Goal: Task Accomplishment & Management: Use online tool/utility

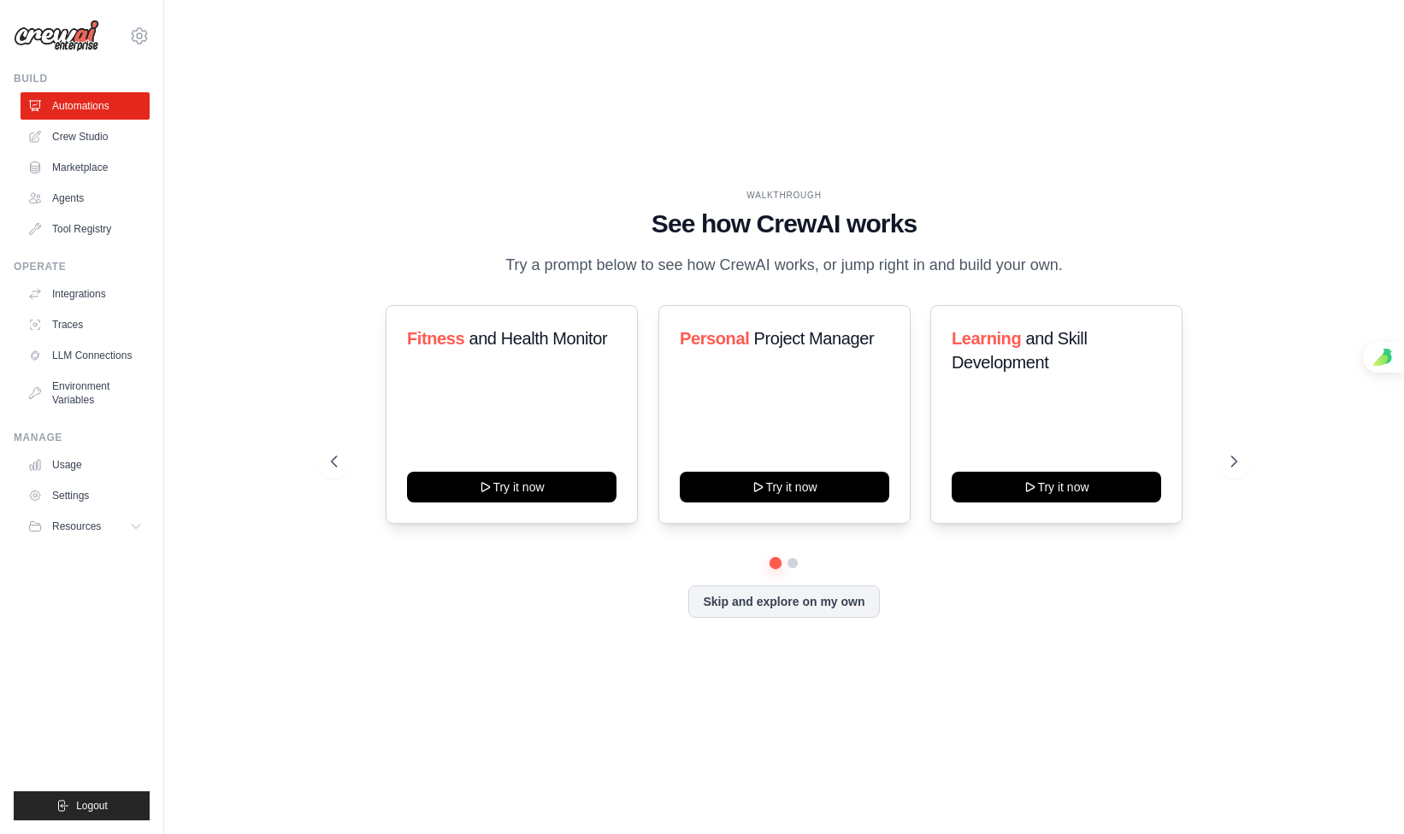
click at [551, 265] on p "Try a prompt below to see how CrewAI works, or jump right in and build your own." at bounding box center [784, 265] width 574 height 25
click at [582, 278] on p "Try a prompt below to see how CrewAI works, or jump right in and build your own." at bounding box center [784, 265] width 574 height 25
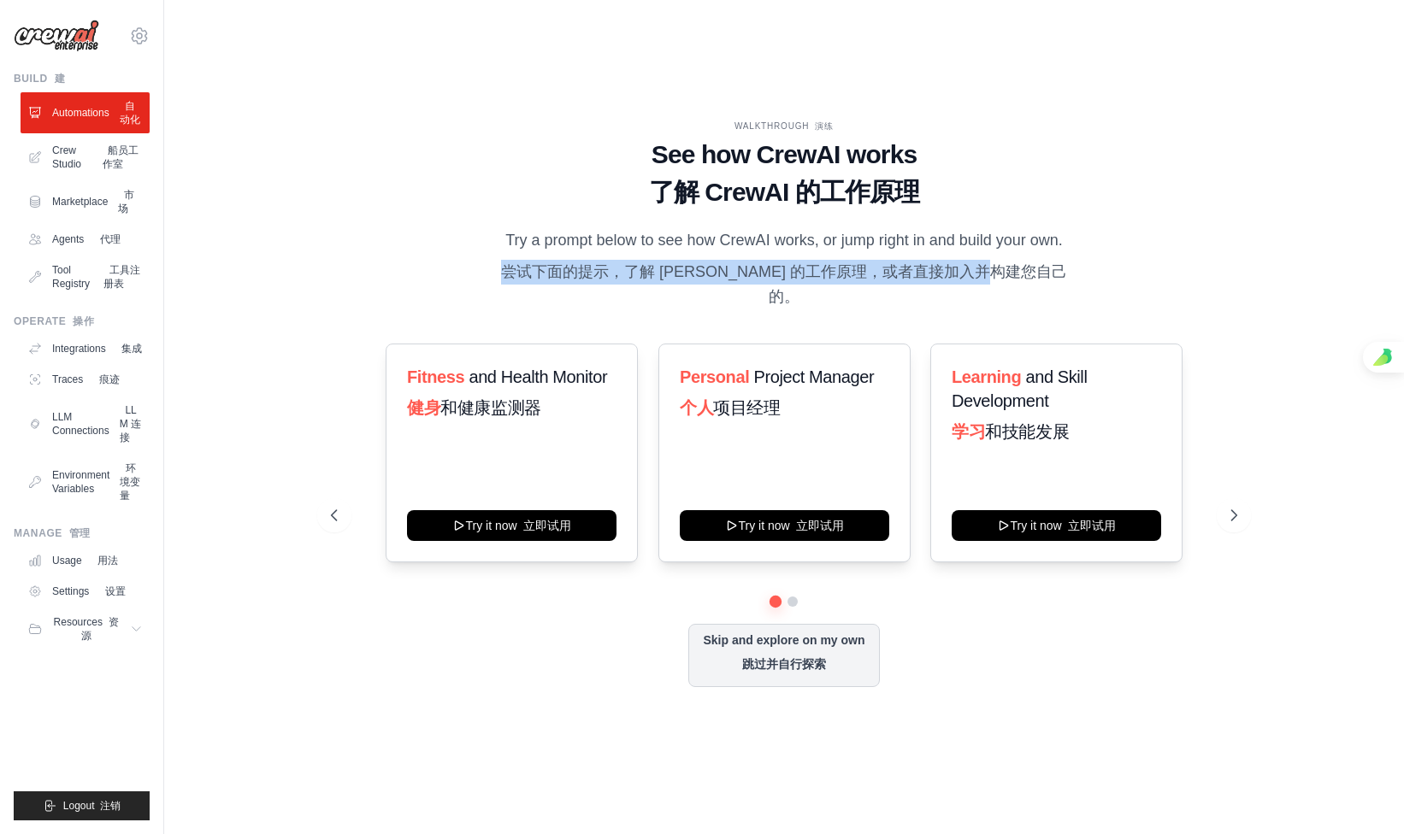
drag, startPoint x: 524, startPoint y: 300, endPoint x: 1045, endPoint y: 306, distance: 520.6
click at [1045, 305] on font "尝试下面的提示，了解 [PERSON_NAME] 的工作原理，或者直接加入并构建您自己的。" at bounding box center [784, 284] width 566 height 42
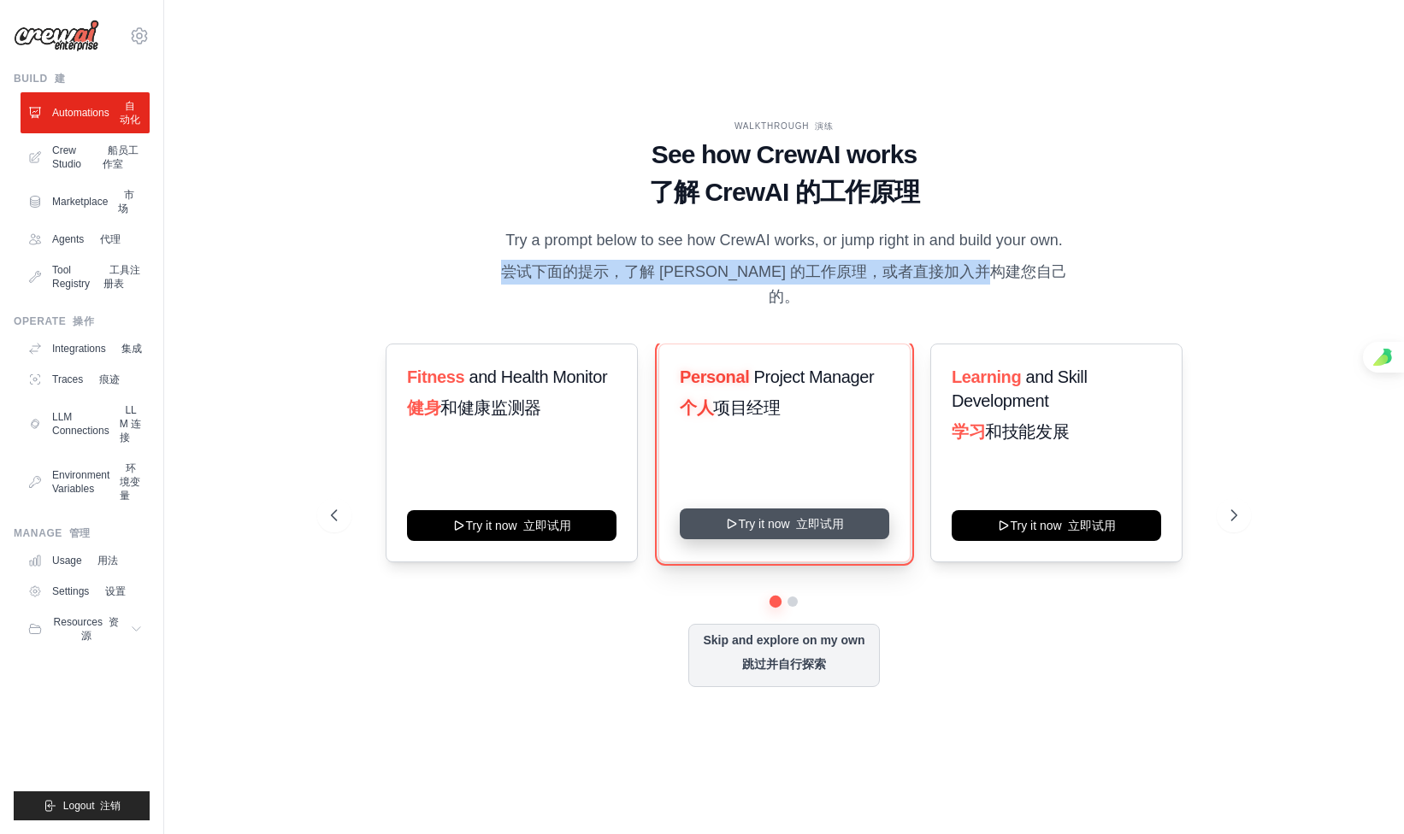
click at [750, 532] on button "Try it now 立即试用" at bounding box center [784, 524] width 209 height 31
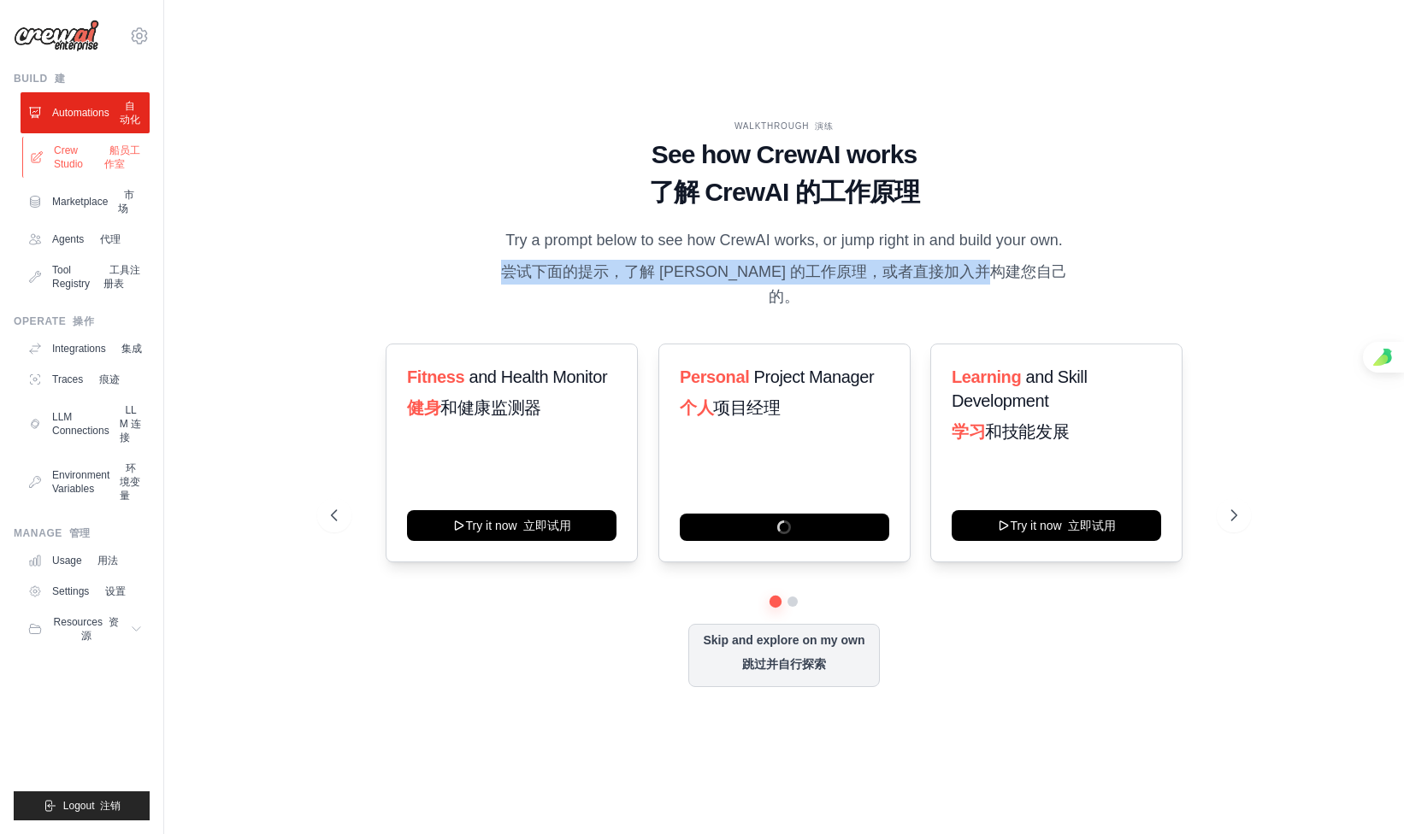
click at [82, 157] on link "Crew Studio 船员工作室" at bounding box center [86, 157] width 129 height 41
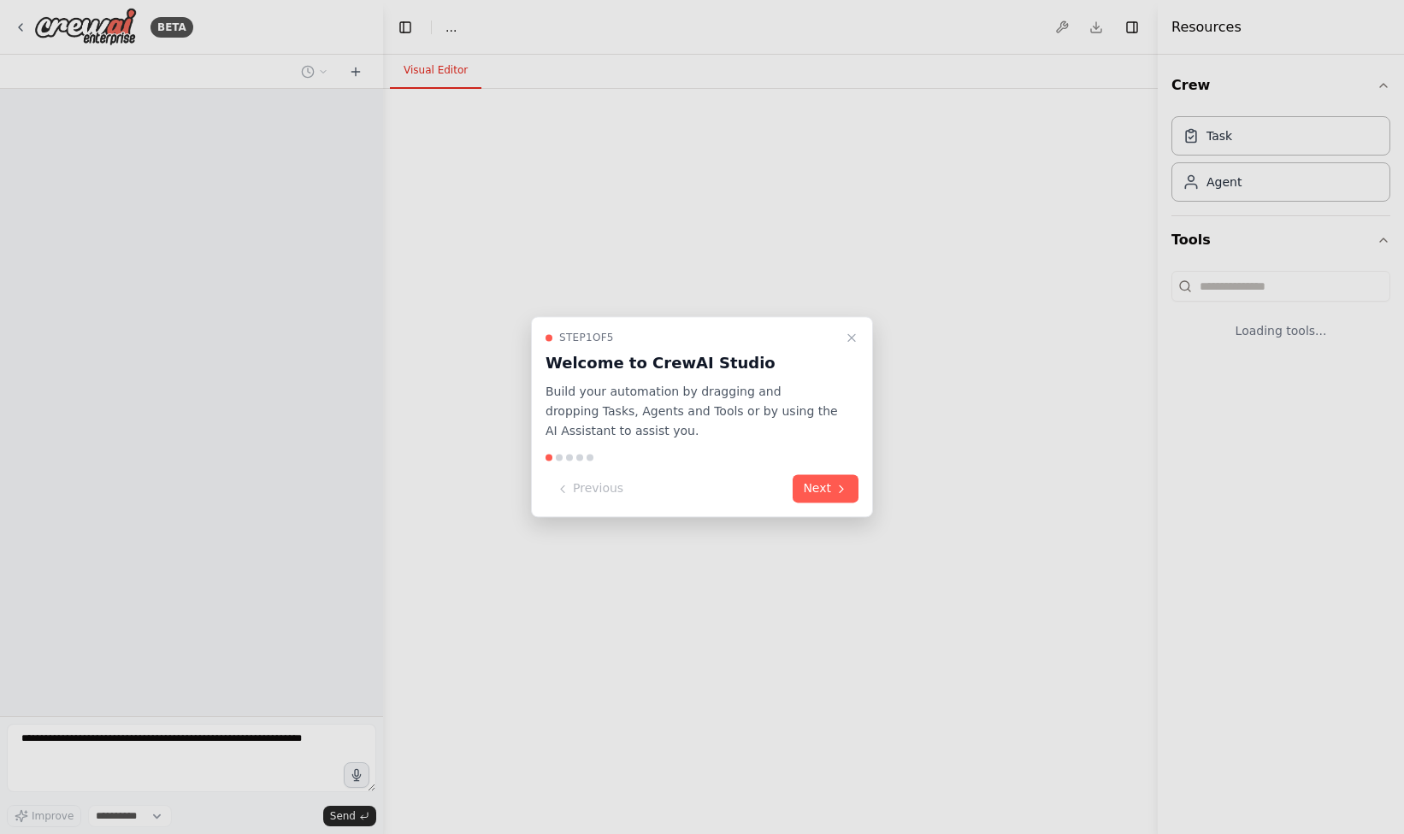
select select "****"
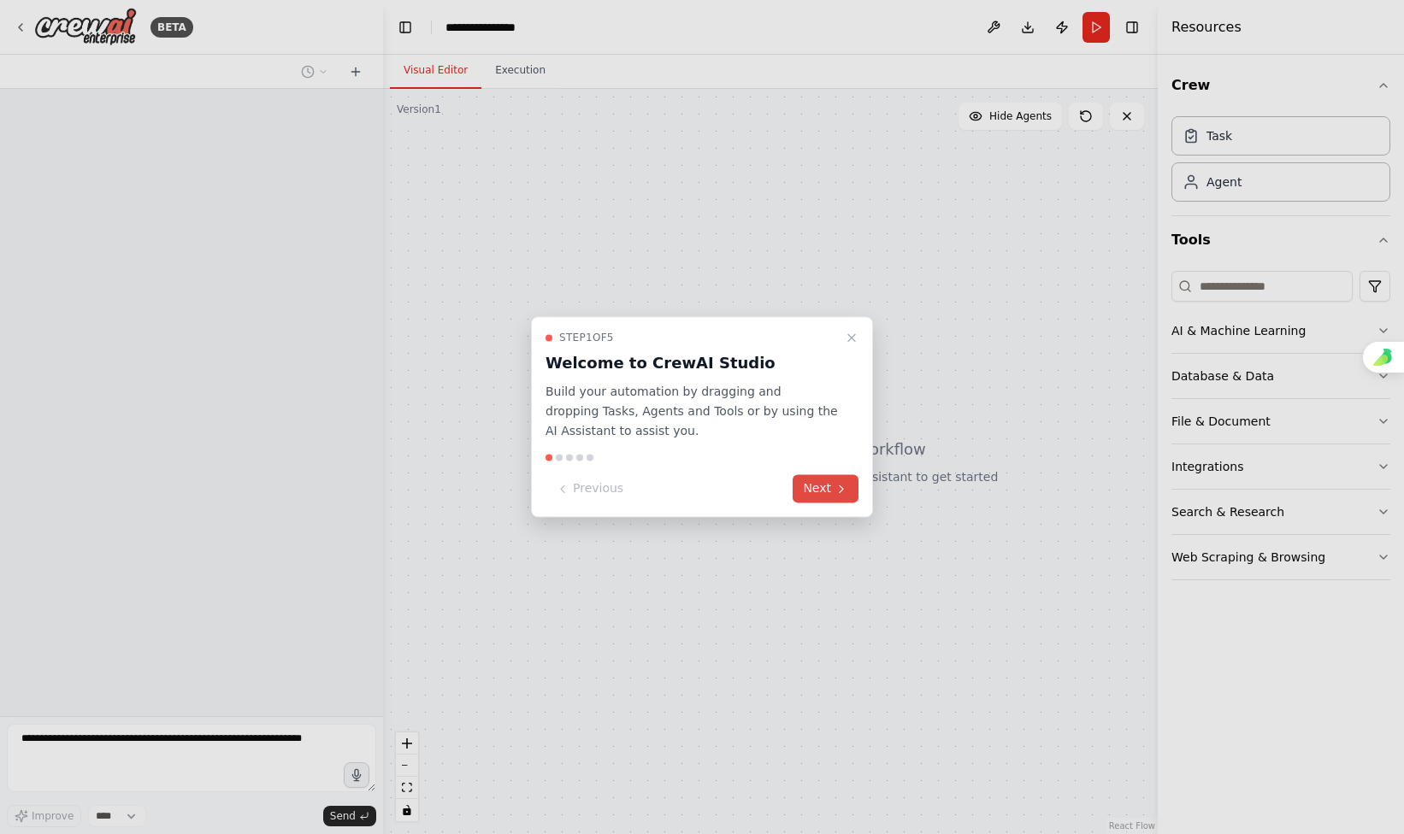
click at [806, 485] on button "Next" at bounding box center [825, 489] width 66 height 28
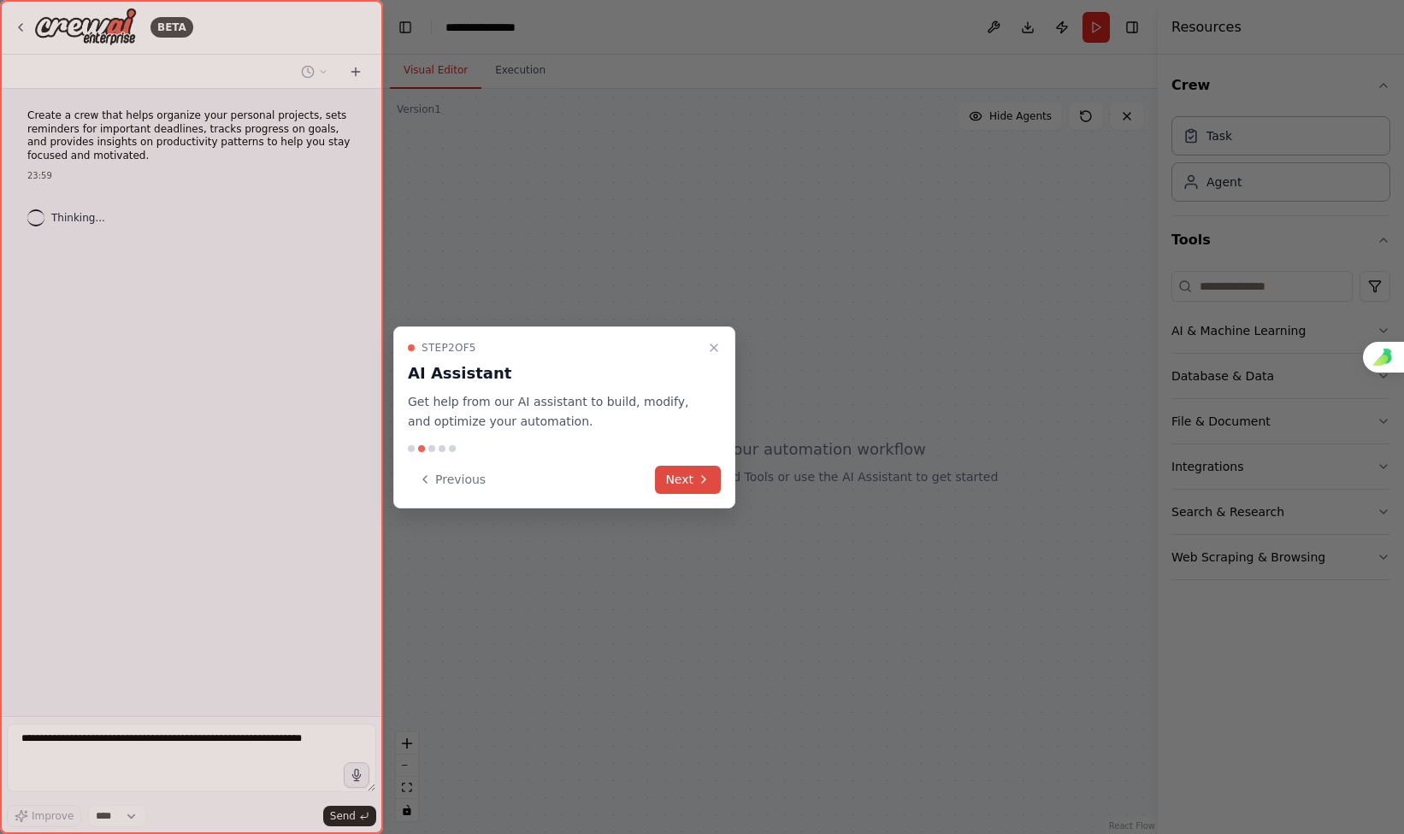
click at [684, 471] on button "Next" at bounding box center [688, 480] width 66 height 28
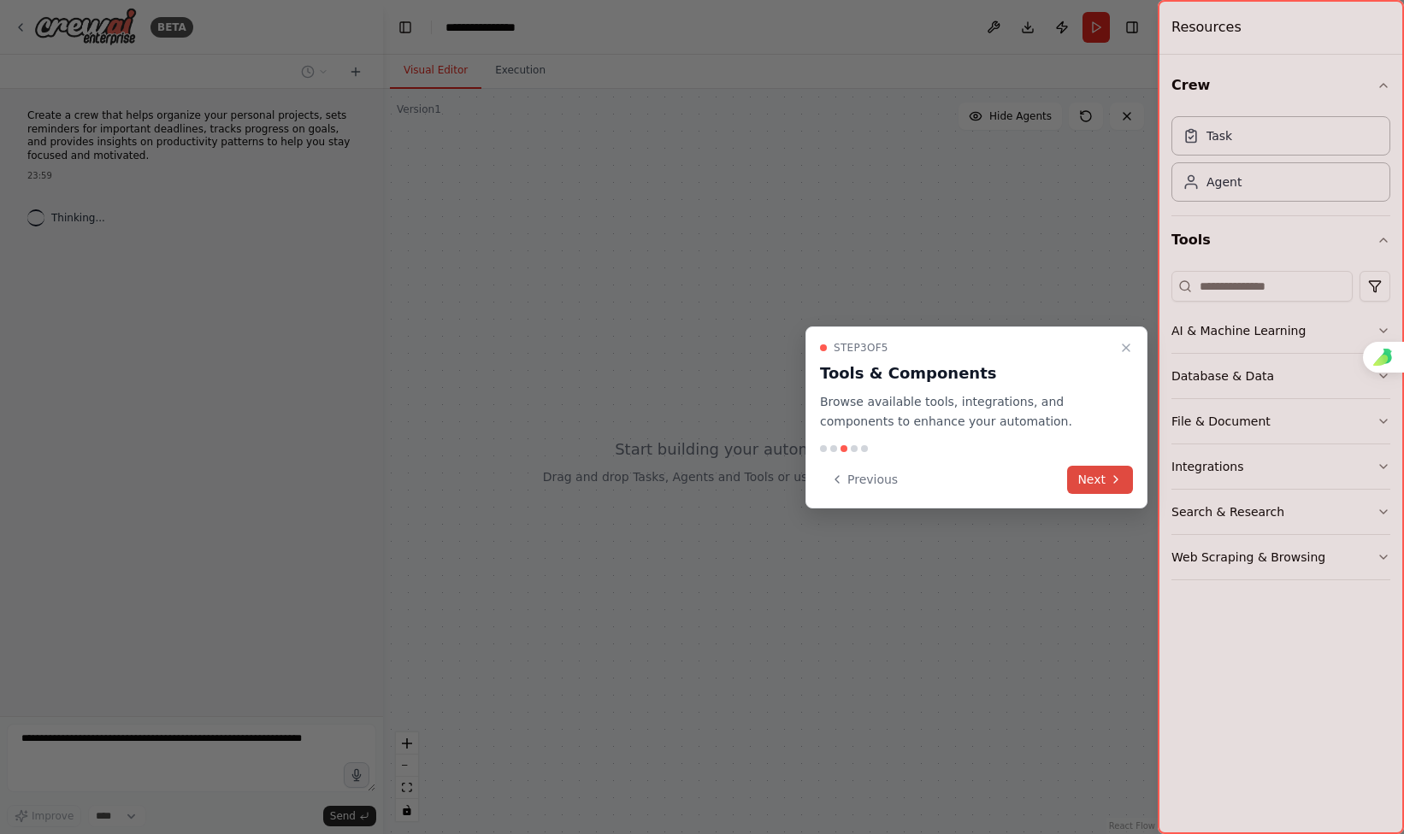
click at [1092, 472] on button "Next" at bounding box center [1100, 480] width 66 height 28
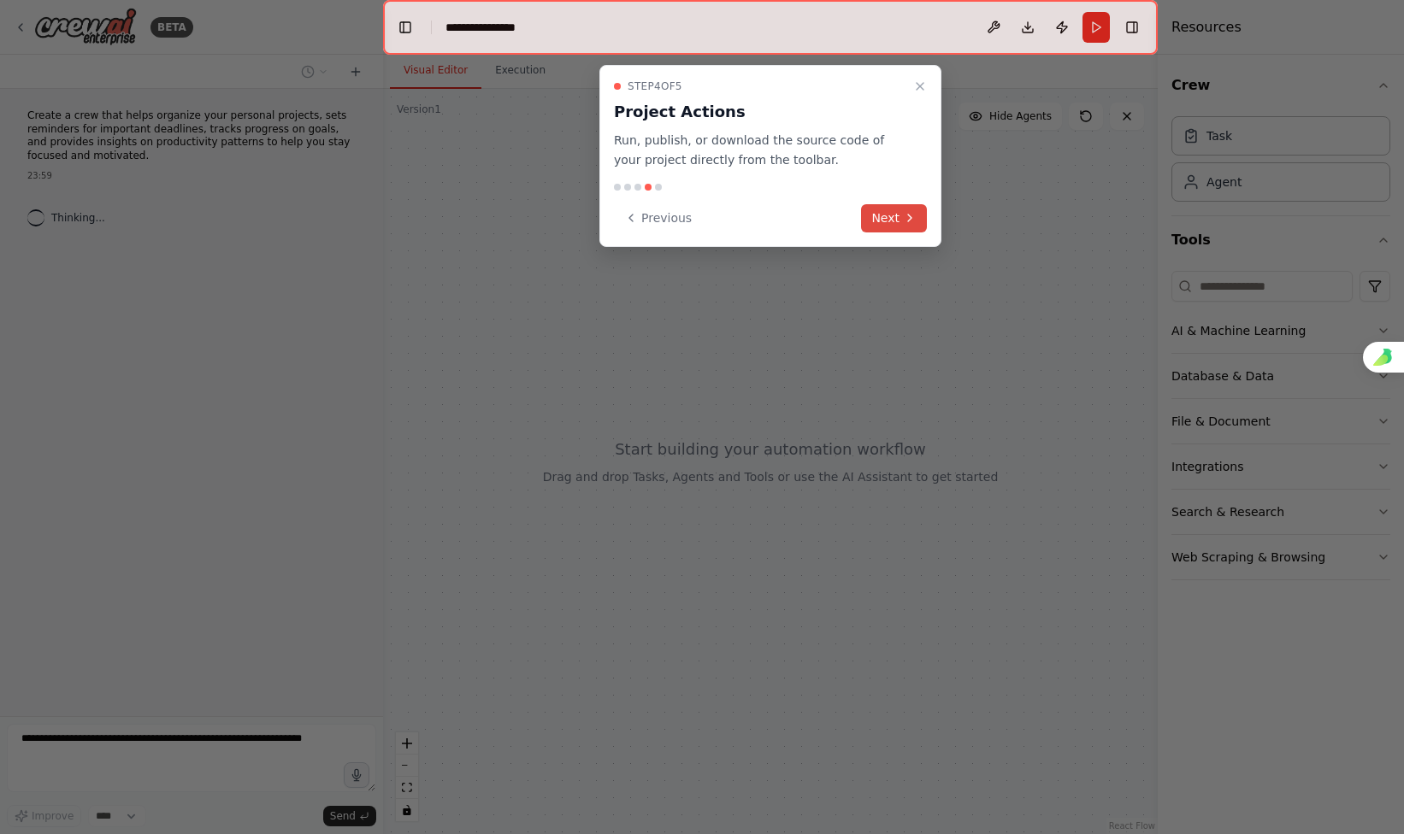
click at [892, 222] on button "Next" at bounding box center [894, 218] width 66 height 28
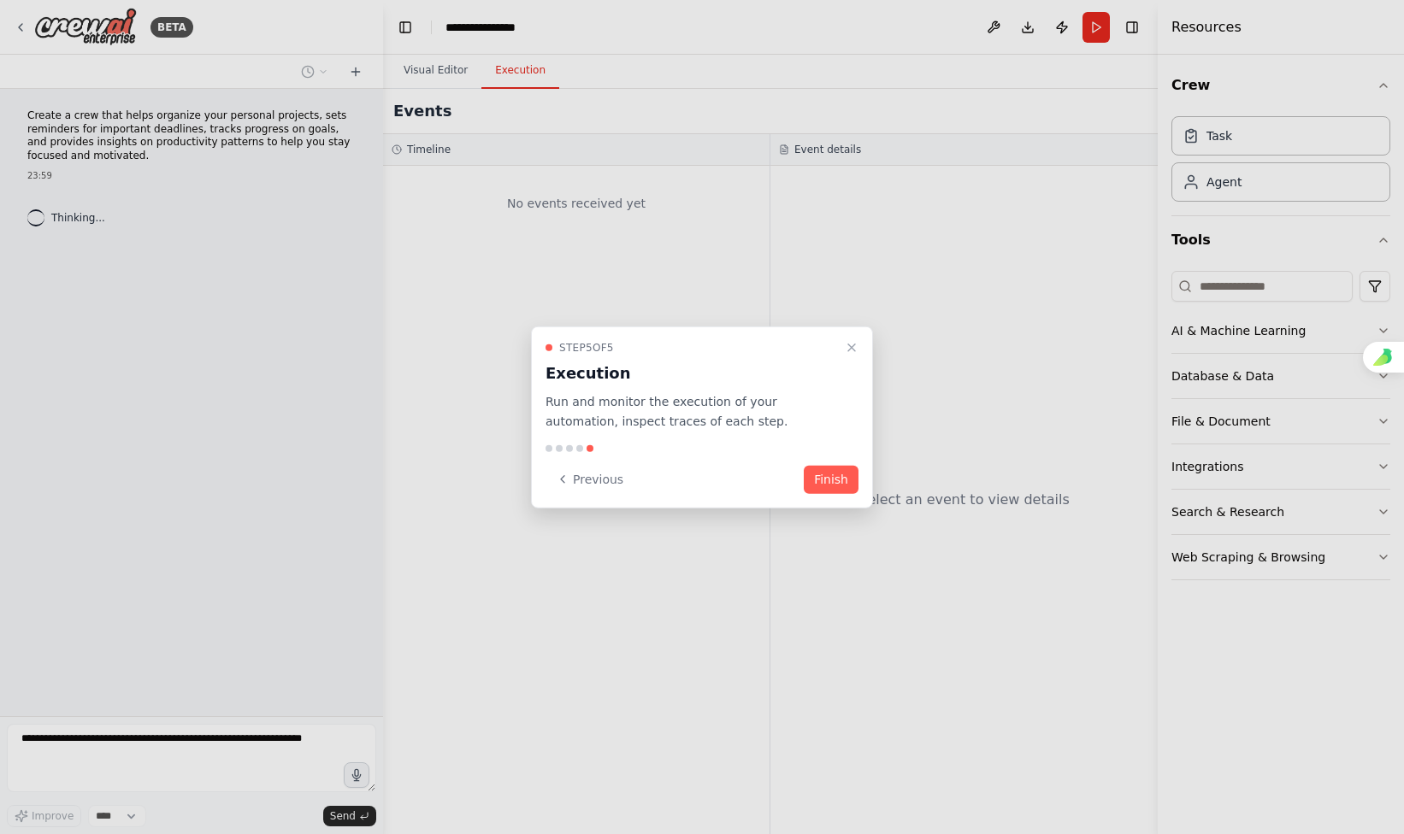
click at [26, 27] on div at bounding box center [702, 417] width 1404 height 834
click at [17, 28] on div at bounding box center [702, 417] width 1404 height 834
click at [805, 456] on div "Step 5 of 5 Execution Run and monitor the execution of your automation, inspect…" at bounding box center [702, 418] width 342 height 182
click at [823, 465] on button "Finish" at bounding box center [831, 479] width 55 height 28
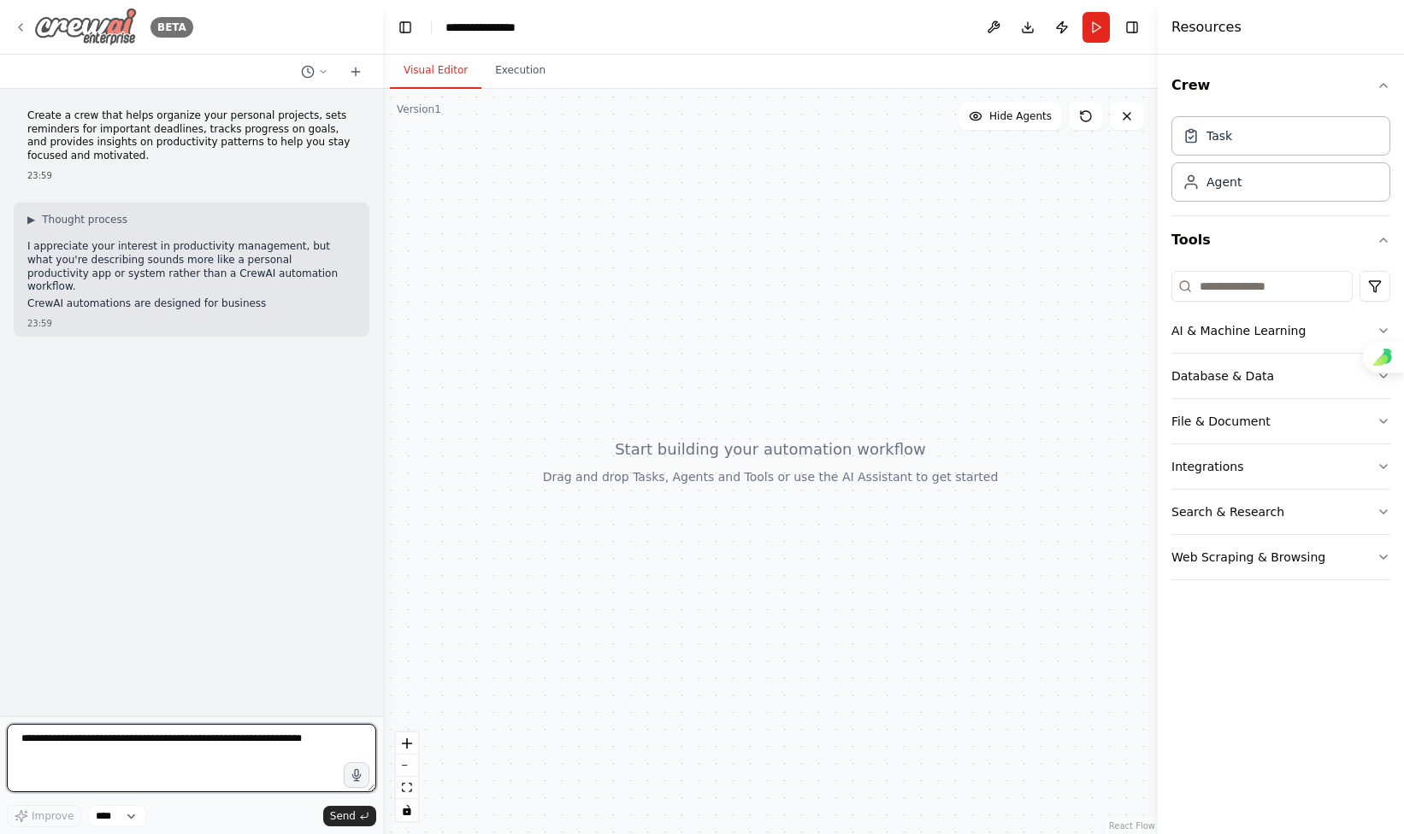
click at [22, 31] on icon at bounding box center [21, 28] width 14 height 14
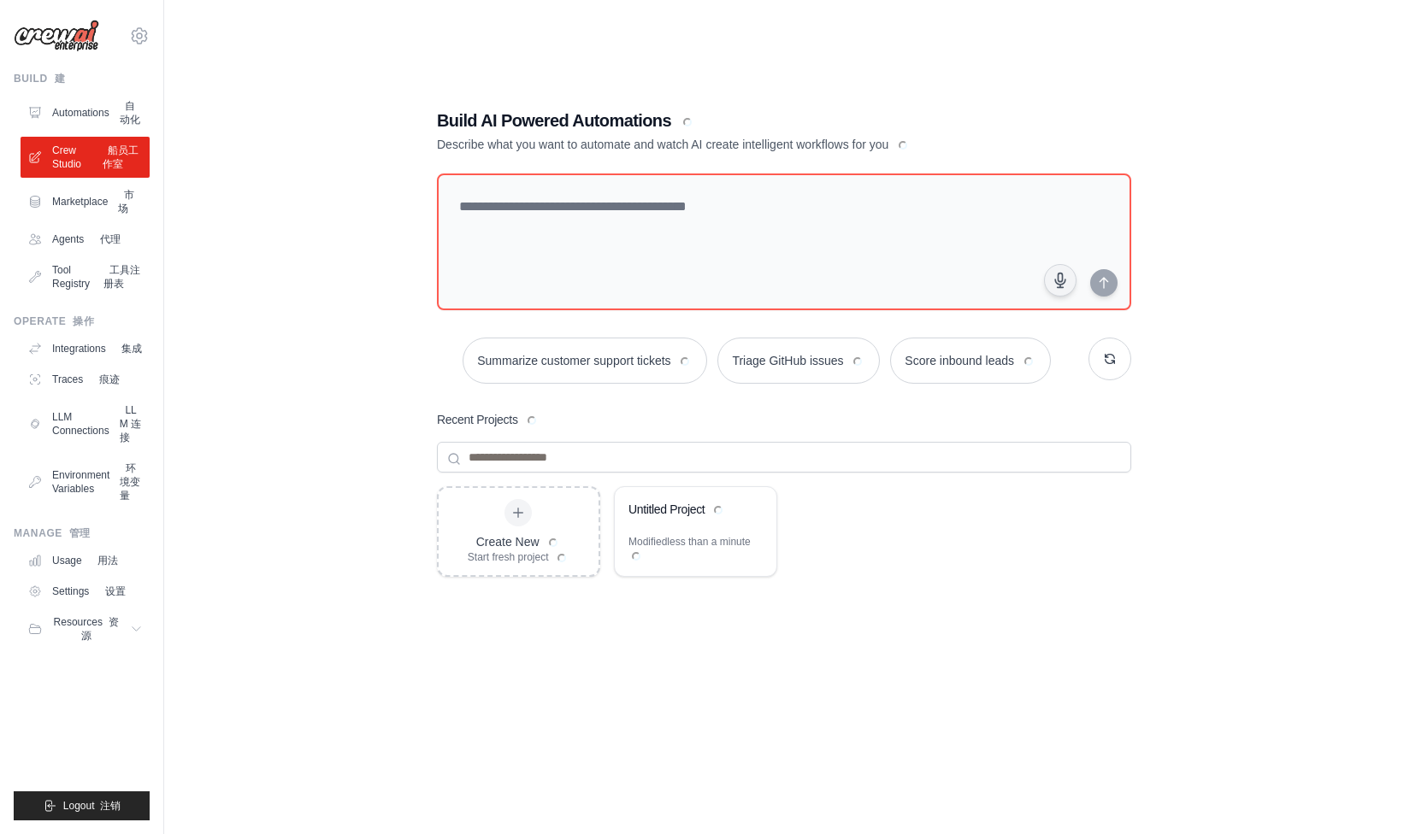
click at [92, 303] on ul "Build 建 Automations 自动化 Crew Studio 船员工作室 Marketplace 市场 Agents 代理 工具注册表" at bounding box center [82, 446] width 136 height 749
click at [79, 391] on link "Traces 痕迹" at bounding box center [86, 379] width 129 height 27
